Goal: Information Seeking & Learning: Learn about a topic

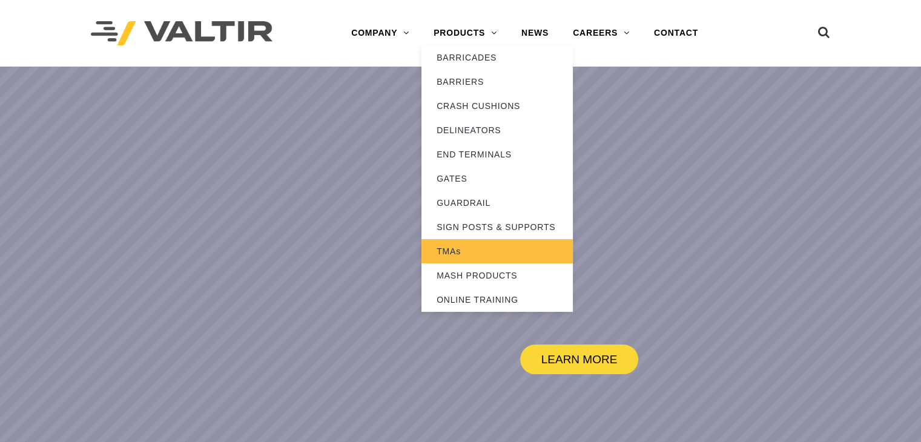
click at [450, 242] on link "TMAs" at bounding box center [496, 251] width 151 height 24
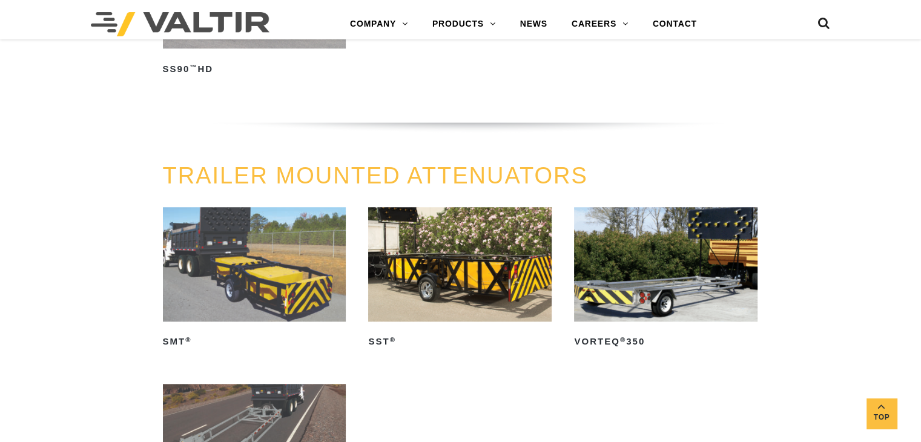
scroll to position [1073, 0]
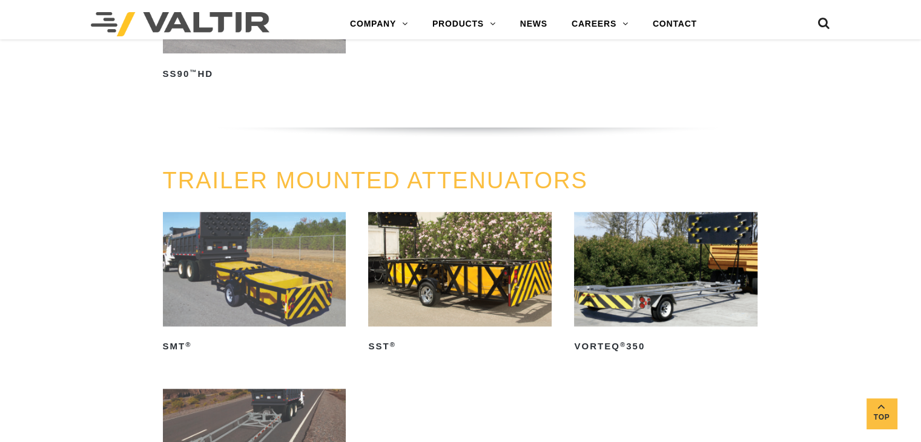
click at [459, 262] on img at bounding box center [459, 269] width 183 height 114
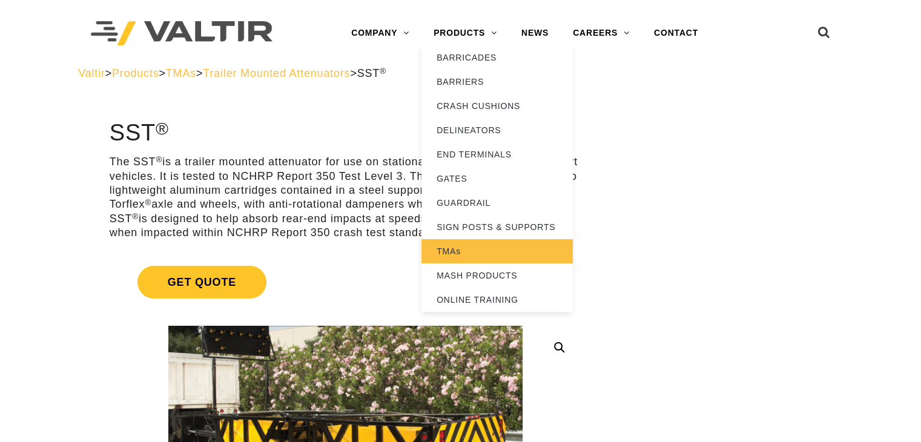
click at [505, 243] on link "TMAs" at bounding box center [496, 251] width 151 height 24
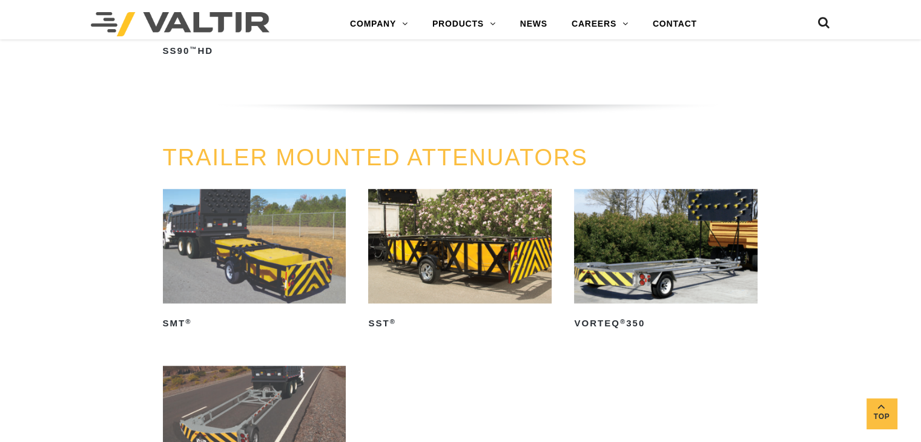
scroll to position [1074, 0]
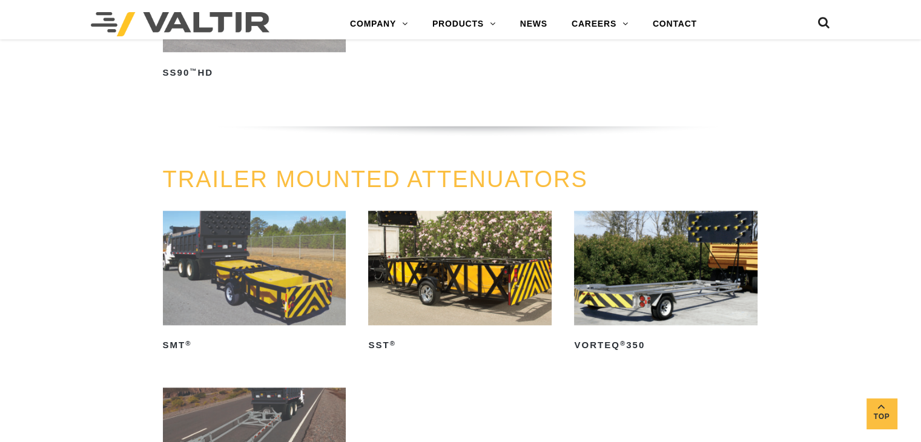
click at [465, 286] on img at bounding box center [459, 268] width 183 height 114
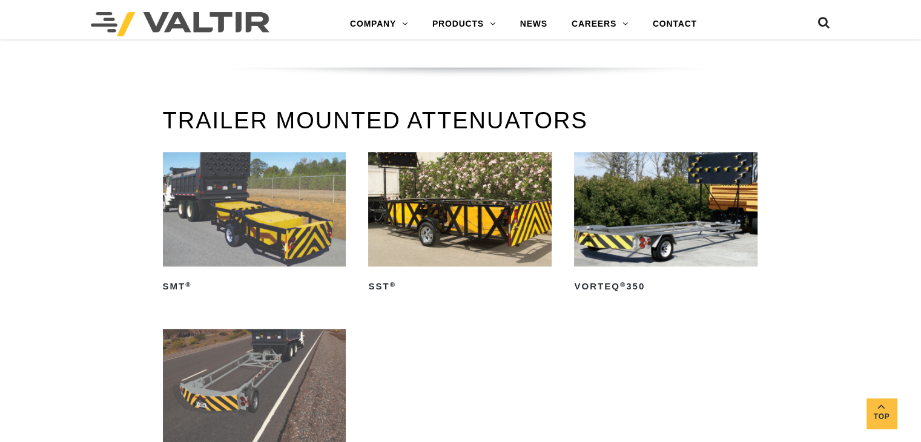
scroll to position [1136, 0]
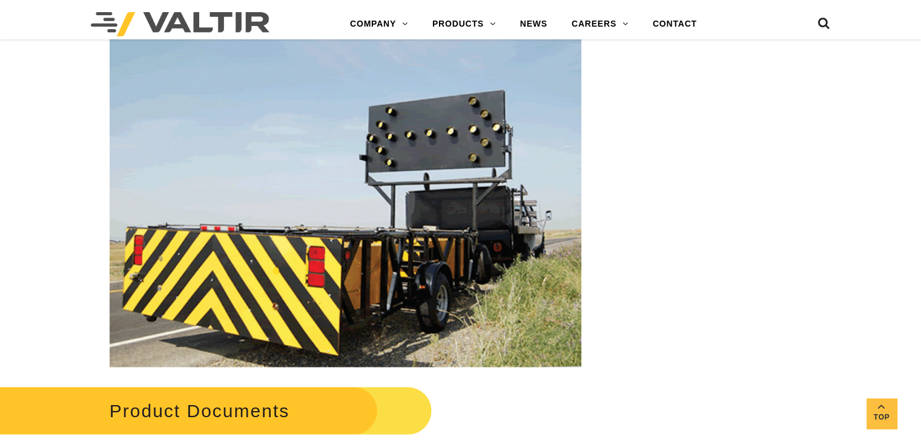
scroll to position [1786, 0]
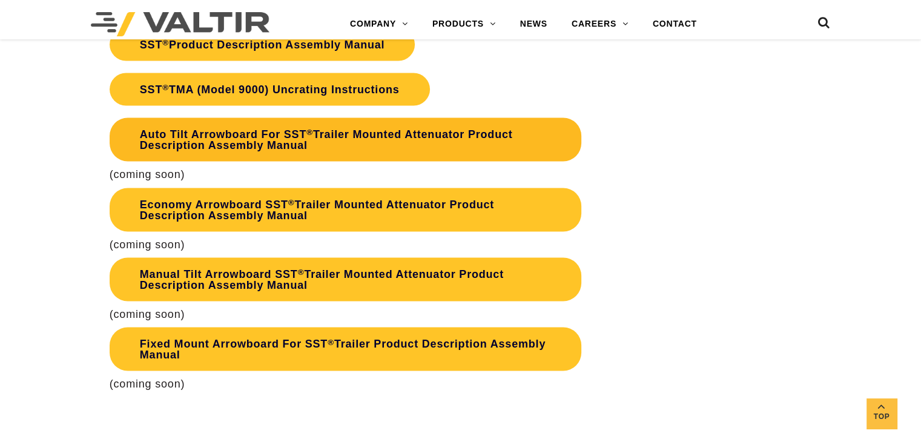
scroll to position [2394, 0]
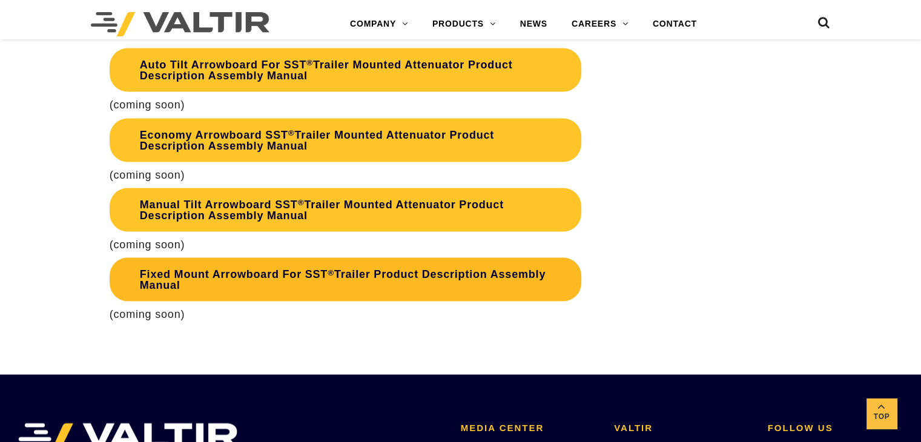
click at [323, 280] on link "Fixed Mount Arrowboard For SST ® Trailer Product Description Assembly Manual" at bounding box center [346, 280] width 472 height 44
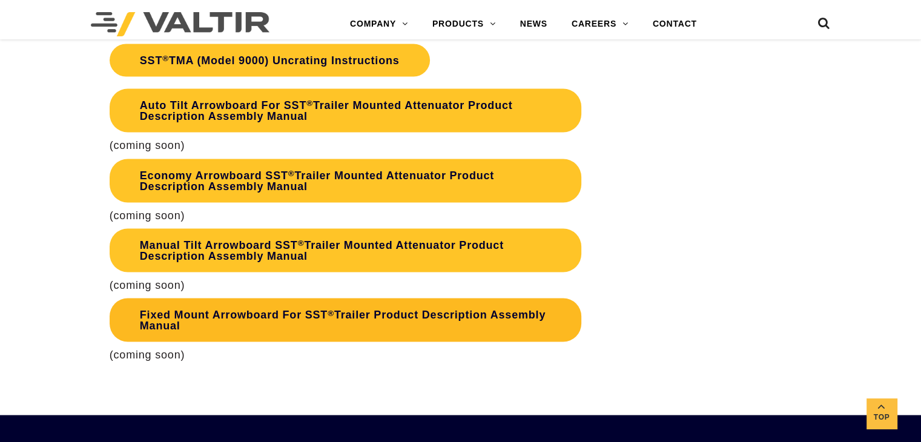
scroll to position [2332, 0]
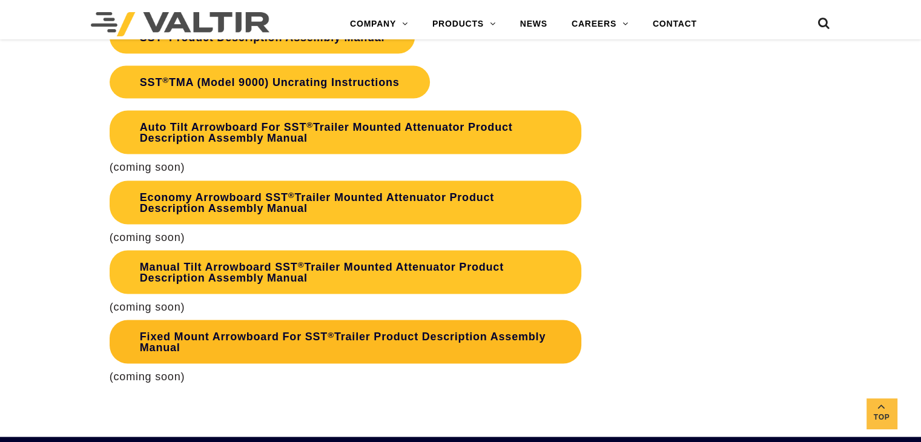
click at [276, 344] on link "Fixed Mount Arrowboard For SST ® Trailer Product Description Assembly Manual" at bounding box center [346, 342] width 472 height 44
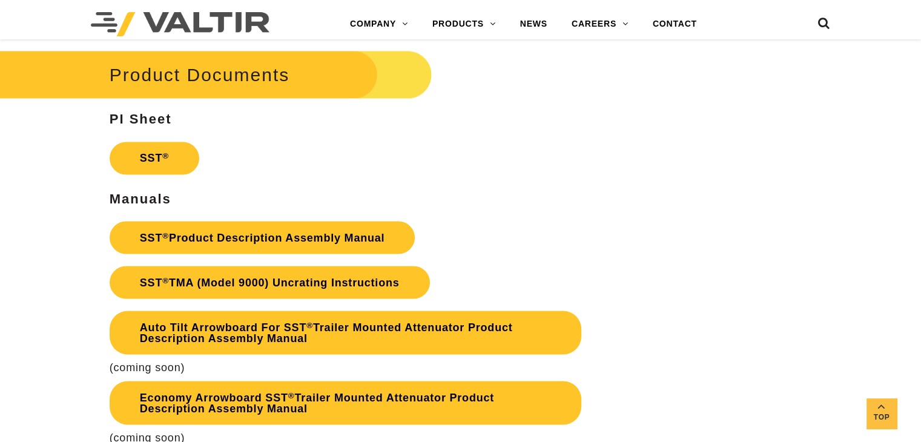
scroll to position [2064, 0]
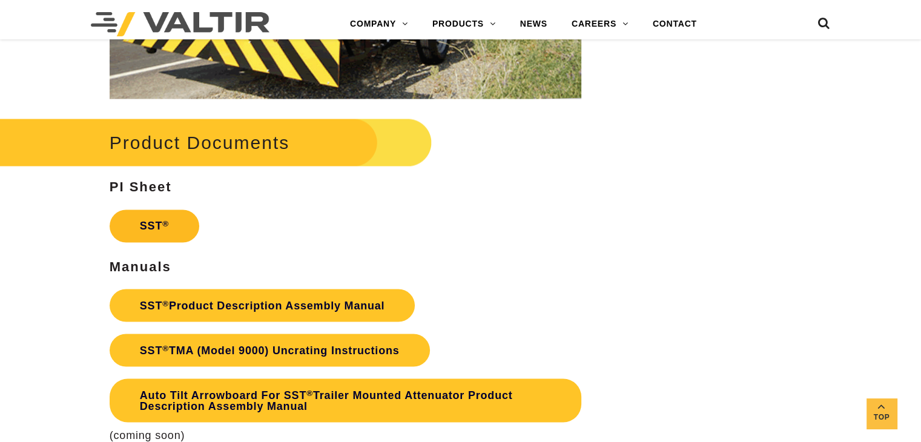
click at [156, 217] on link "SST ®" at bounding box center [155, 225] width 90 height 33
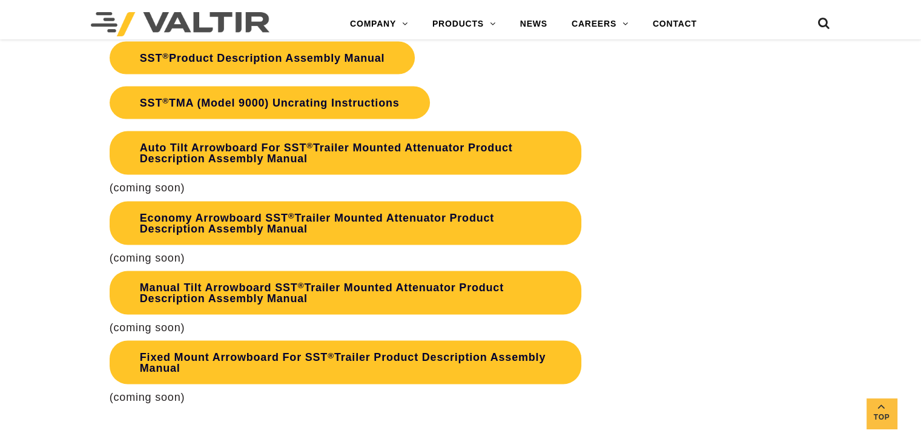
scroll to position [2310, 0]
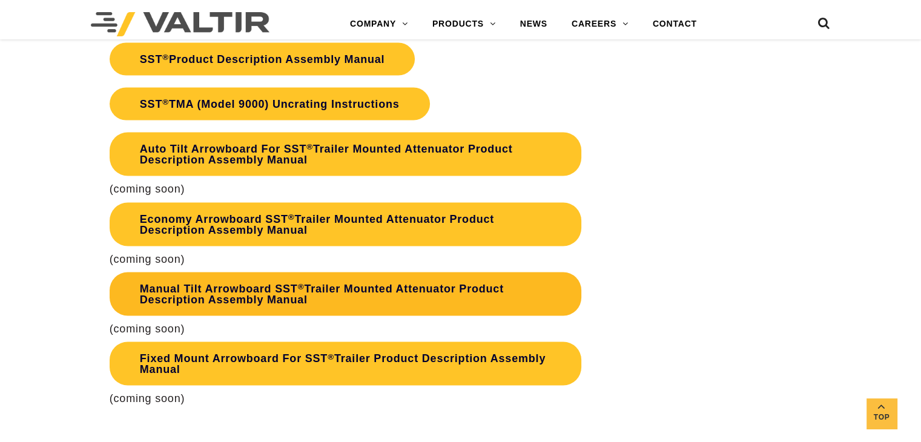
click at [338, 298] on link "Manual Tilt Arrowboard SST ® Trailer Mounted Attenuator Product Description Ass…" at bounding box center [346, 294] width 472 height 44
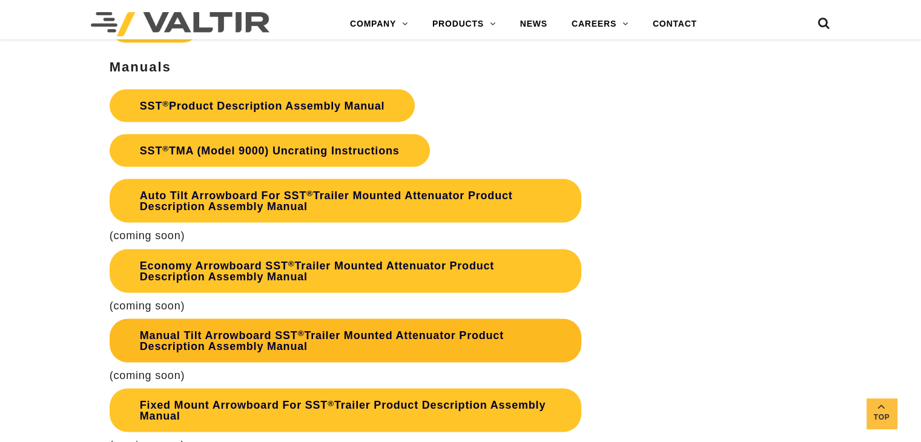
scroll to position [2263, 0]
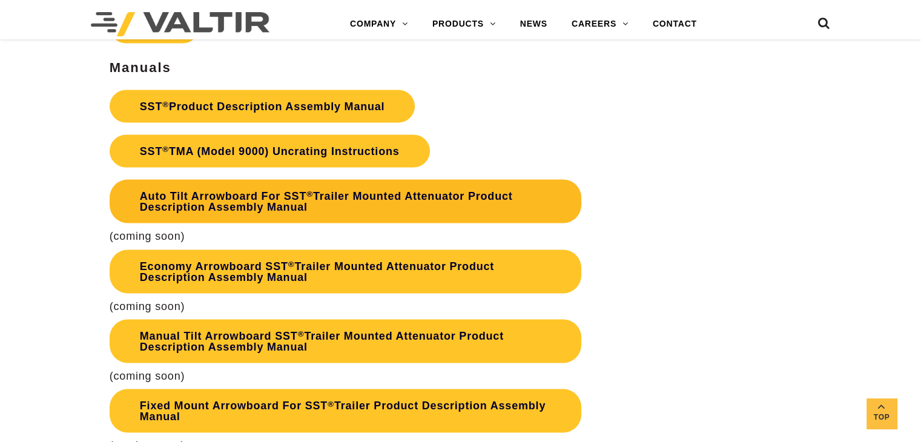
click at [433, 206] on link "Auto Tilt Arrowboard For SST ® Trailer Mounted Attenuator Product Description A…" at bounding box center [346, 201] width 472 height 44
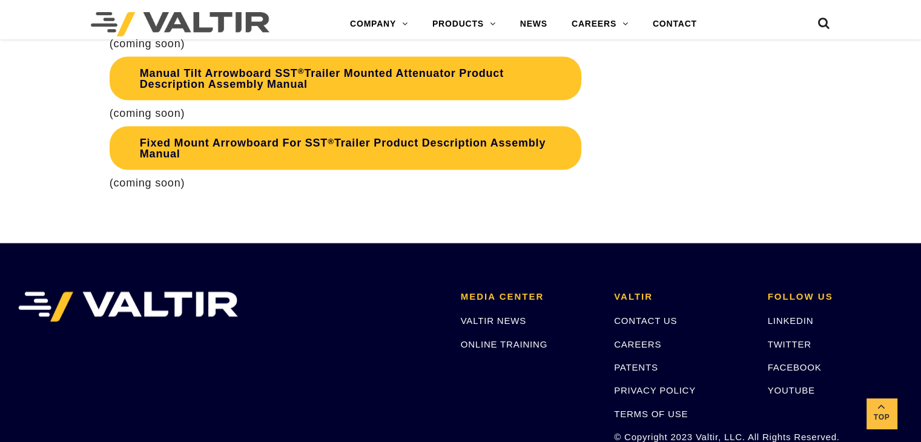
scroll to position [2530, 0]
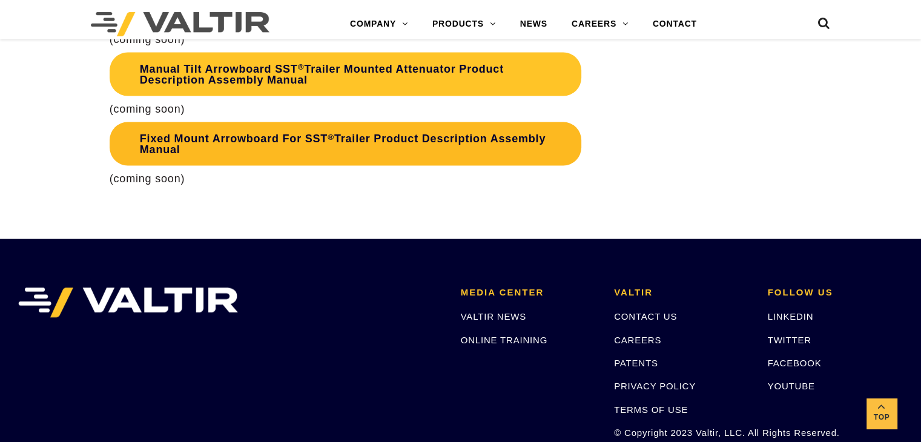
click at [239, 139] on link "Fixed Mount Arrowboard For SST ® Trailer Product Description Assembly Manual" at bounding box center [346, 144] width 472 height 44
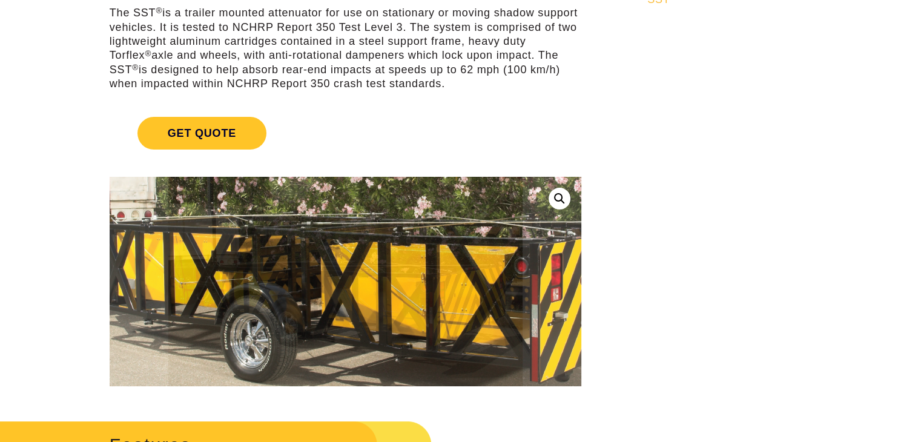
scroll to position [147, 0]
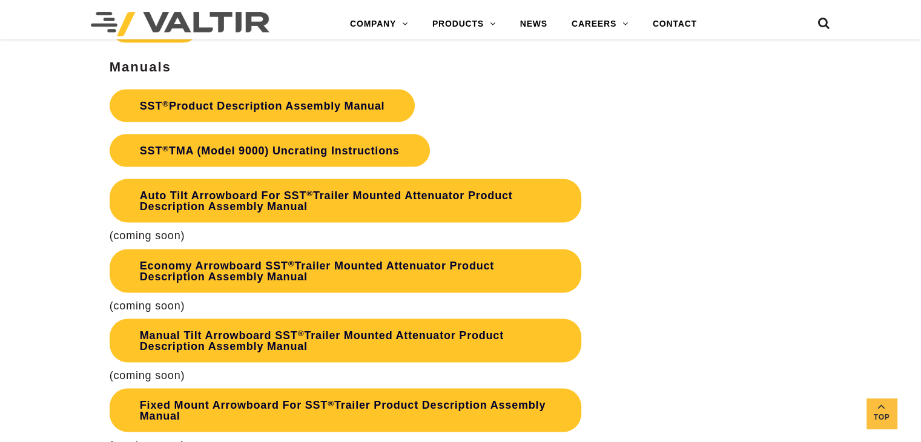
scroll to position [2265, 0]
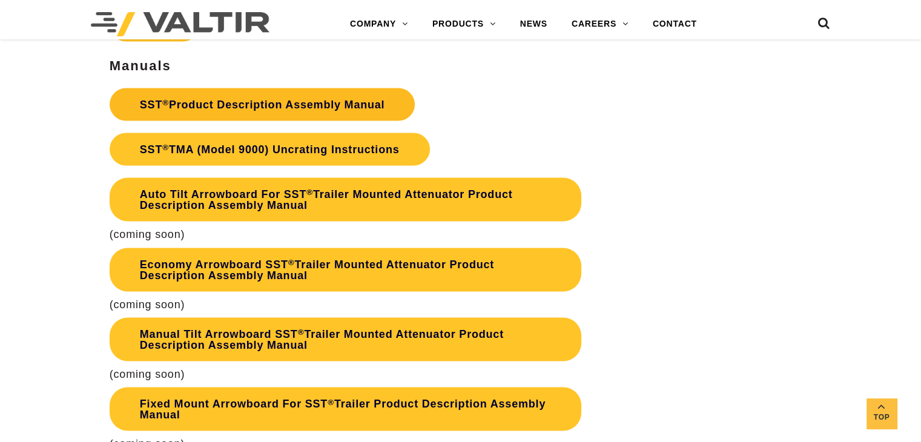
click at [329, 106] on link "SST ® Product Description Assembly Manual" at bounding box center [263, 104] width 306 height 33
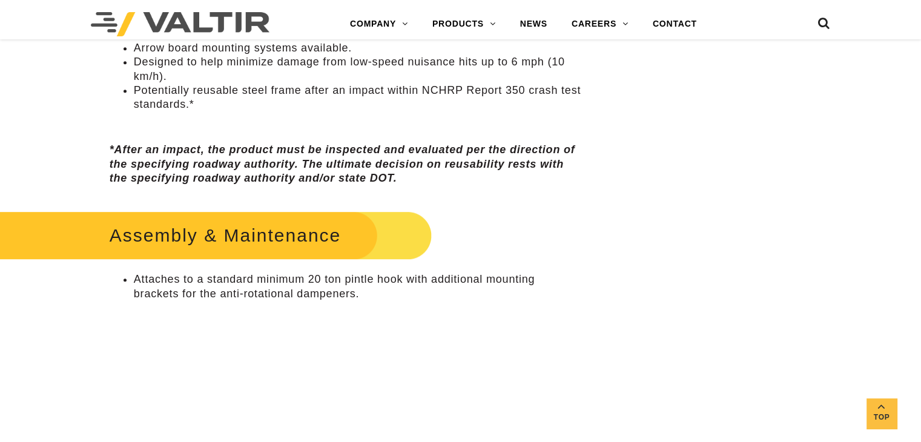
scroll to position [675, 0]
